Goal: Check status: Check status

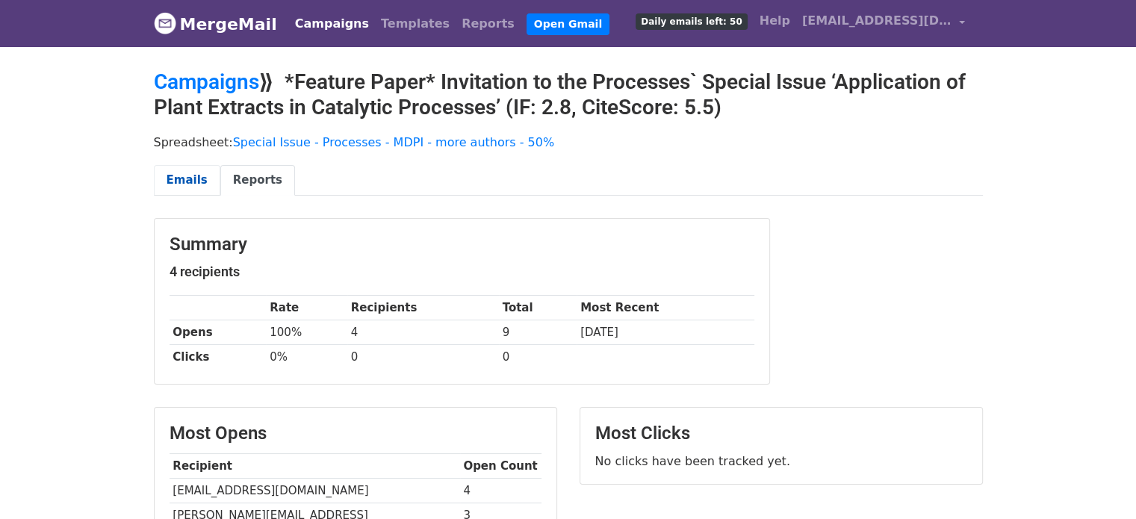
click at [184, 171] on link "Emails" at bounding box center [187, 180] width 66 height 31
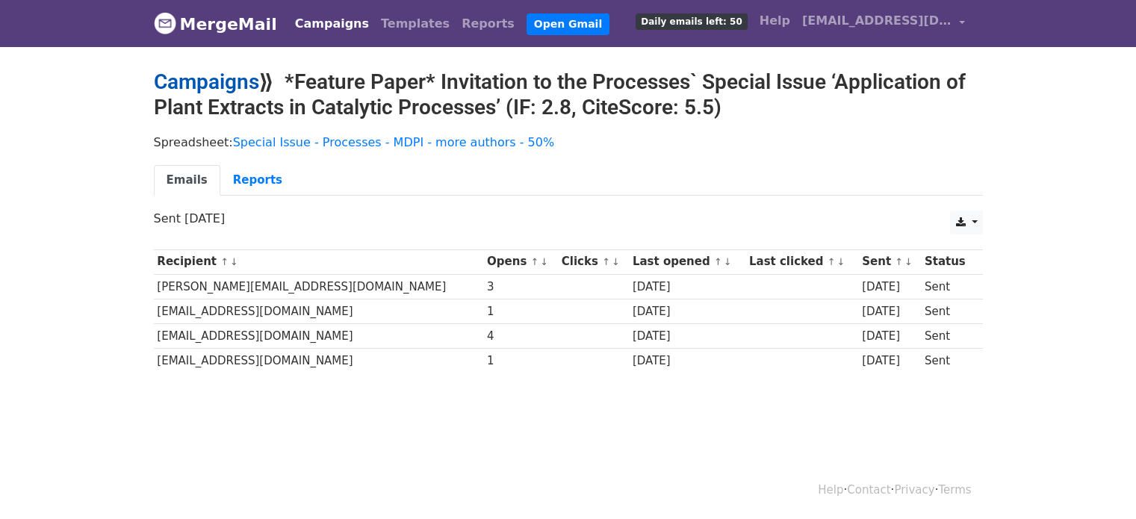
click at [205, 77] on link "Campaigns" at bounding box center [206, 81] width 105 height 25
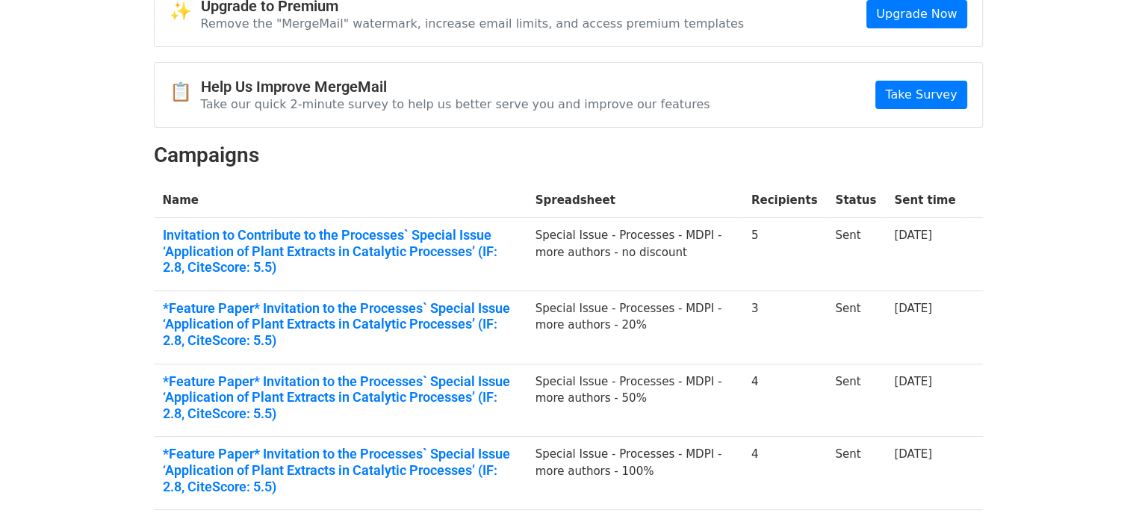
scroll to position [149, 0]
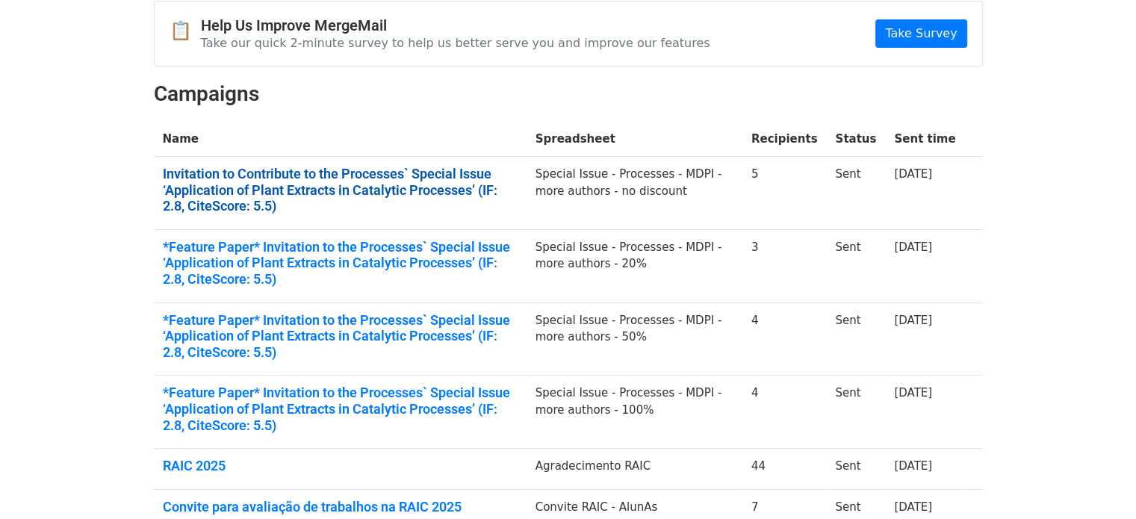
click at [308, 179] on link "Invitation to Contribute to the Processes` Special Issue ‘Application of Plant …" at bounding box center [340, 190] width 355 height 49
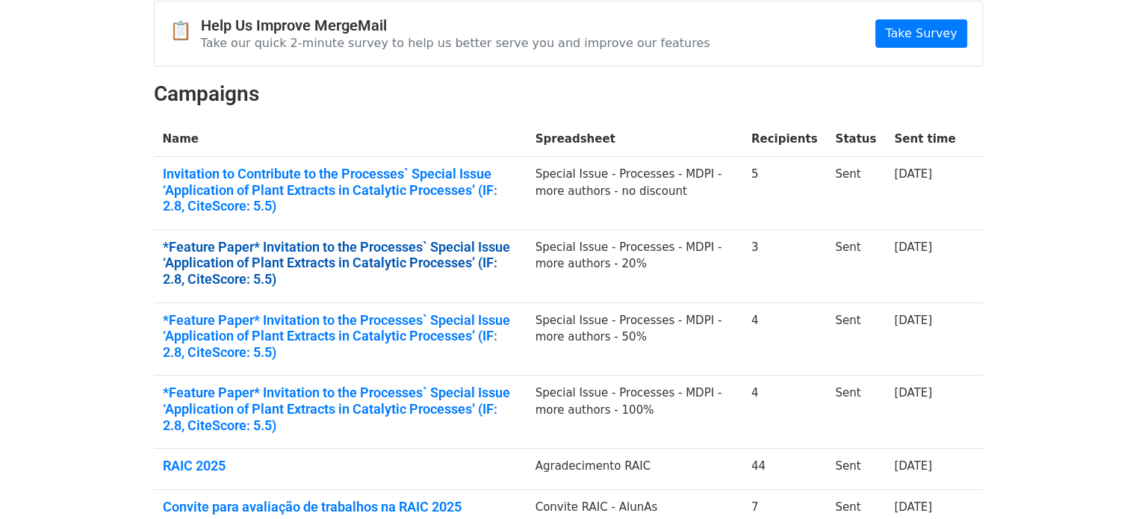
click at [289, 247] on link "*Feature Paper* Invitation to the Processes` Special Issue ‘Application of Plan…" at bounding box center [340, 263] width 355 height 49
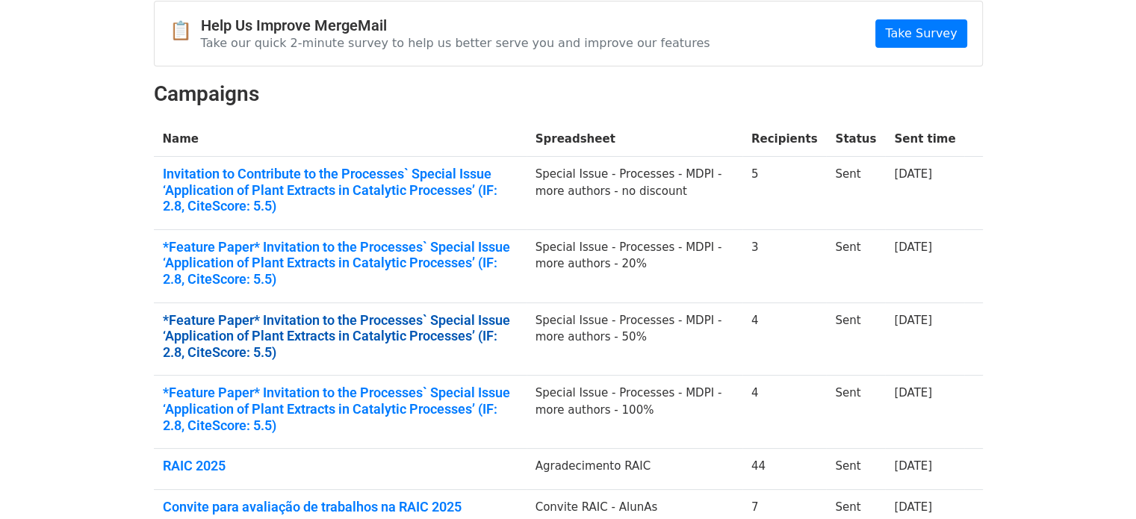
click at [300, 328] on link "*Feature Paper* Invitation to the Processes` Special Issue ‘Application of Plan…" at bounding box center [340, 336] width 355 height 49
click at [301, 344] on link "*Feature Paper* Invitation to the Processes` Special Issue ‘Application of Plan…" at bounding box center [340, 336] width 355 height 49
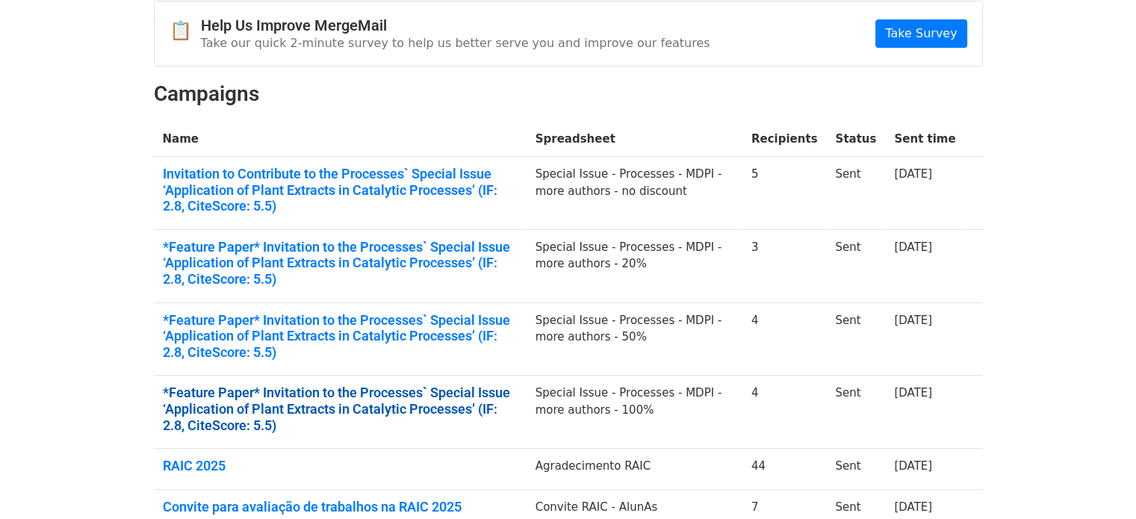
click at [288, 395] on link "*Feature Paper* Invitation to the Processes` Special Issue ‘Application of Plan…" at bounding box center [340, 409] width 355 height 49
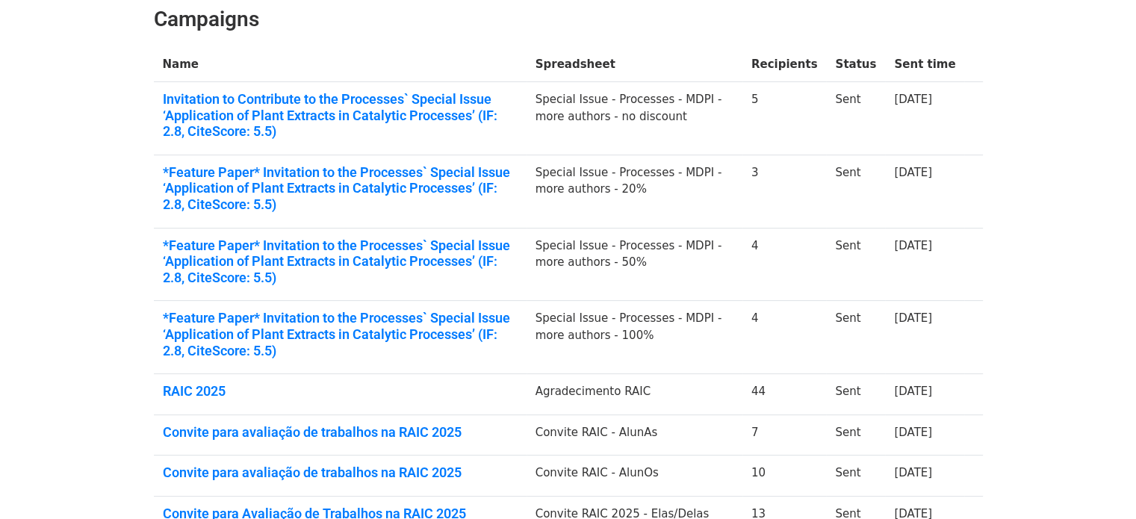
scroll to position [0, 0]
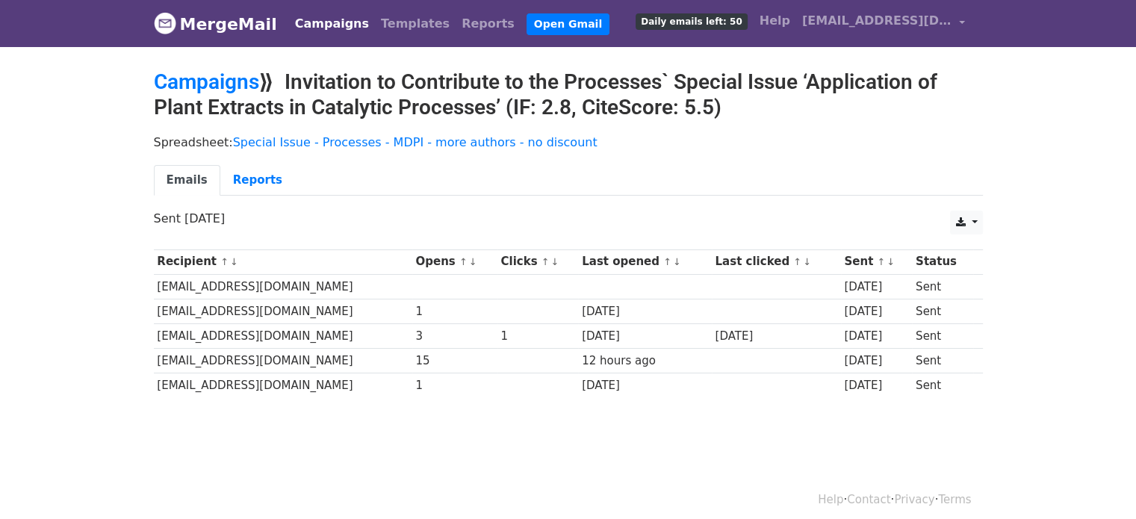
click at [427, 368] on td "15" at bounding box center [454, 361] width 85 height 25
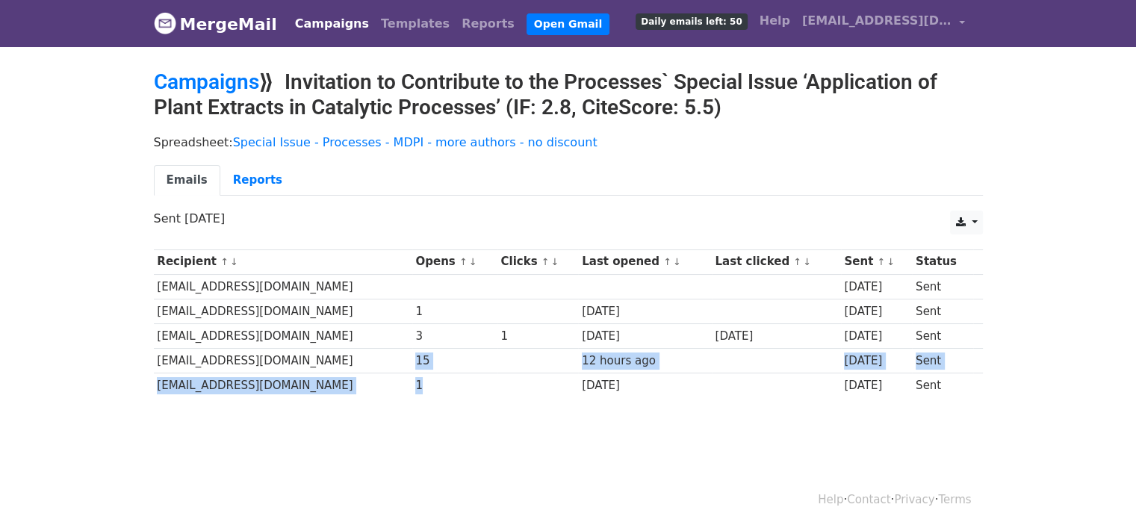
drag, startPoint x: 445, startPoint y: 373, endPoint x: 389, endPoint y: 359, distance: 58.4
click at [389, 359] on tbody "Recipient ↑ ↓ Opens ↑ ↓ Clicks ↑ ↓ Last opened ↑ ↓ Last clicked ↑ ↓ Sent ↑ ↓ St…" at bounding box center [568, 324] width 829 height 148
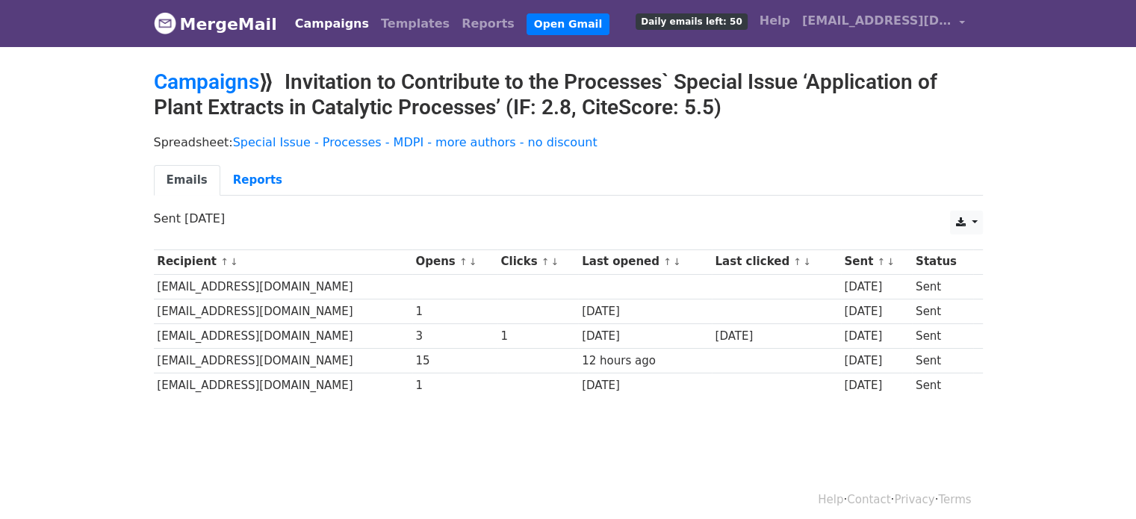
click at [553, 375] on td at bounding box center [538, 386] width 81 height 25
drag, startPoint x: 576, startPoint y: 356, endPoint x: 661, endPoint y: 362, distance: 85.4
click at [661, 362] on td "12 hours ago" at bounding box center [644, 361] width 133 height 25
click at [588, 341] on div "[DATE]" at bounding box center [645, 336] width 126 height 17
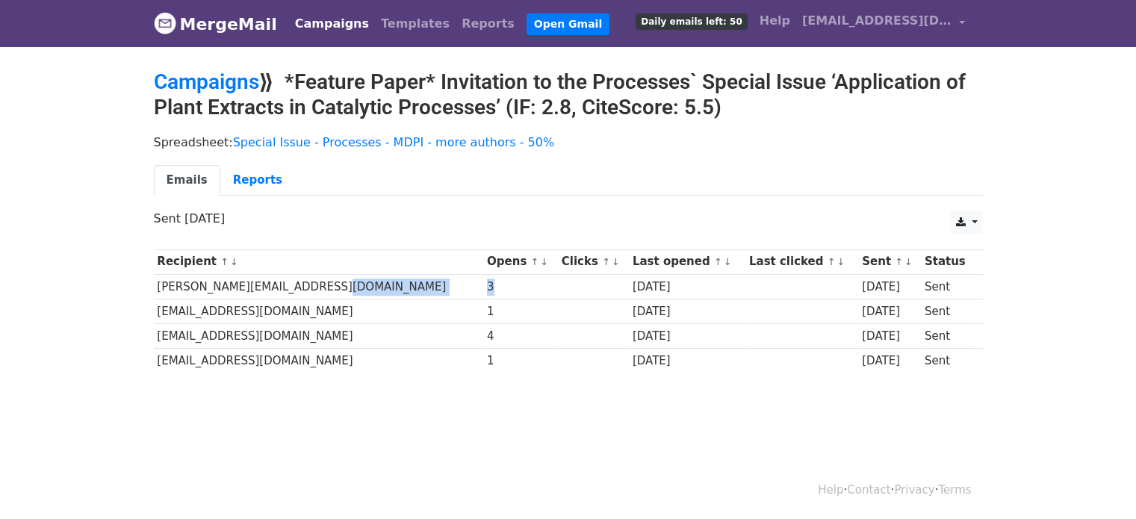
drag, startPoint x: 370, startPoint y: 274, endPoint x: 451, endPoint y: 295, distance: 84.1
click at [451, 295] on tr "fernando_gomes@ima.ufrj.br 3 1 day ago 1 day ago Sent" at bounding box center [568, 286] width 829 height 25
click at [558, 315] on td at bounding box center [593, 311] width 71 height 25
